Goal: Information Seeking & Learning: Learn about a topic

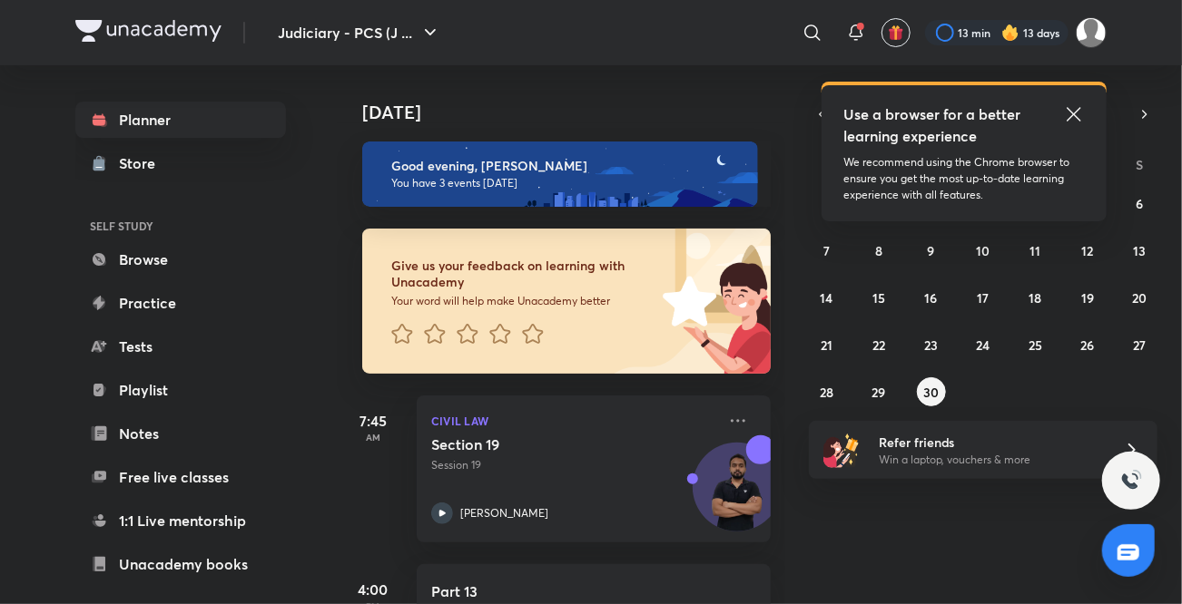
click at [1076, 113] on icon at bounding box center [1073, 114] width 14 height 14
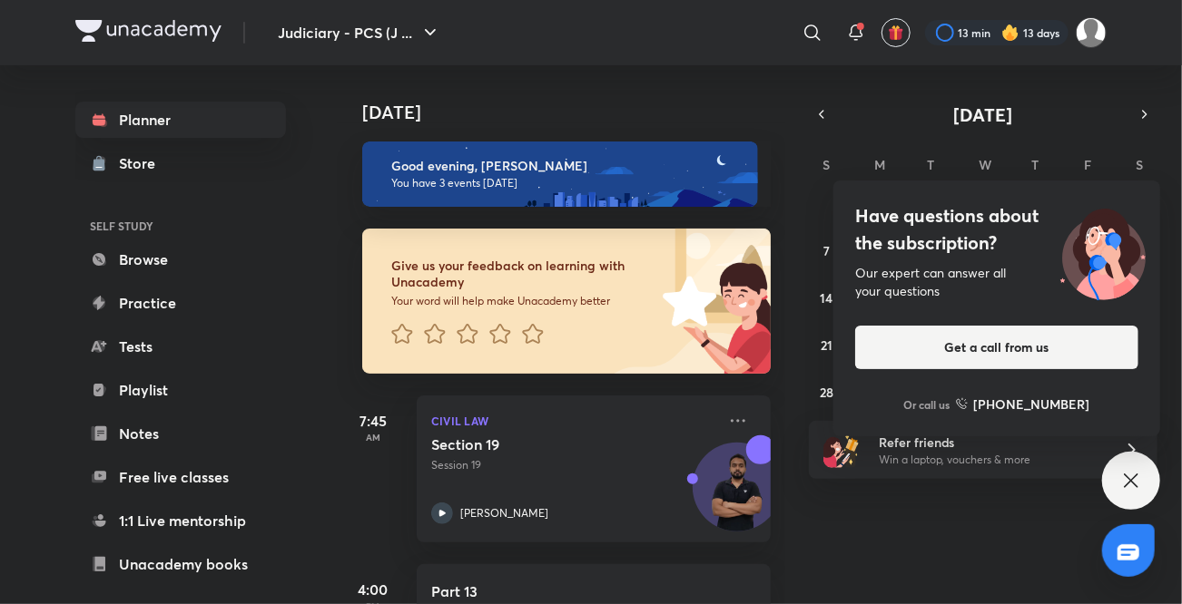
click at [1135, 484] on icon at bounding box center [1131, 481] width 22 height 22
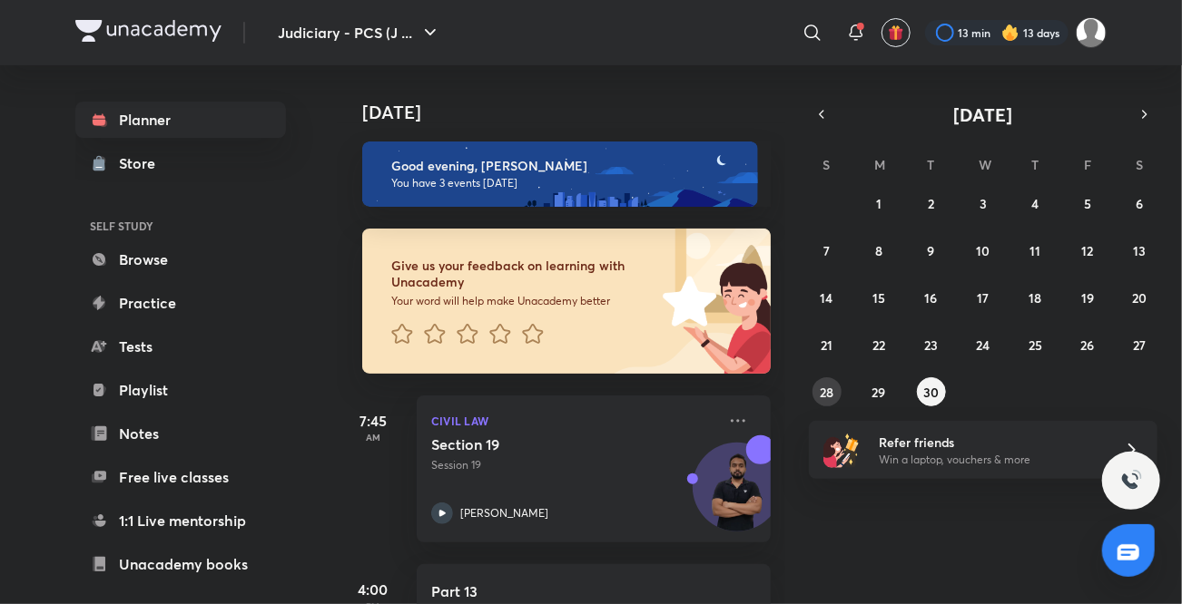
click at [827, 384] on abbr "28" at bounding box center [827, 392] width 14 height 17
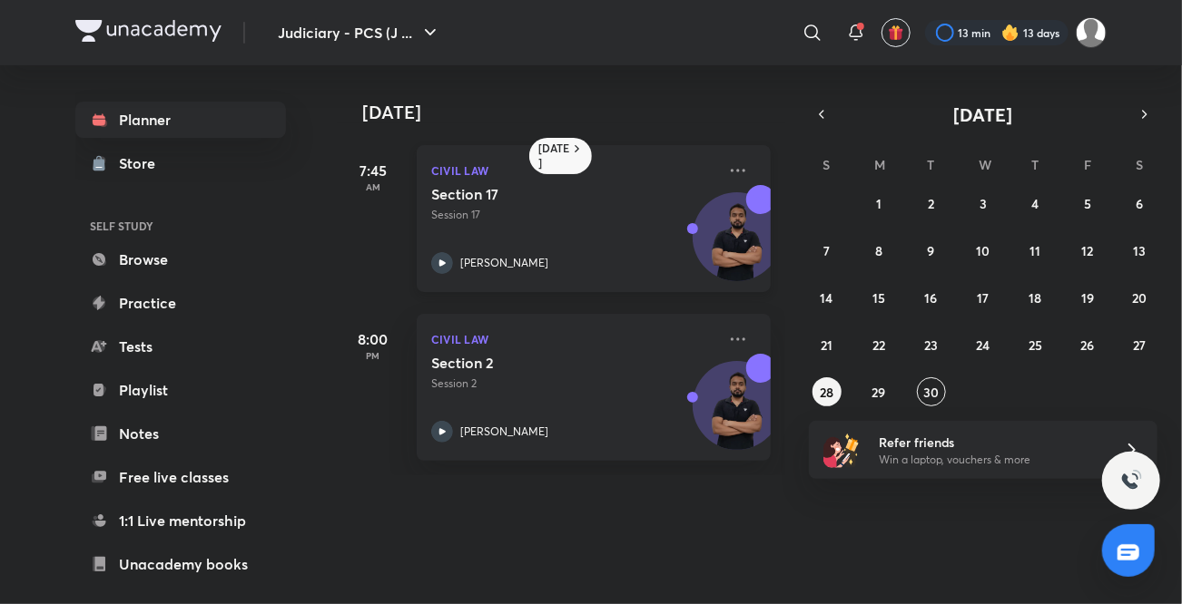
click at [443, 267] on icon at bounding box center [442, 263] width 22 height 22
